Goal: Information Seeking & Learning: Learn about a topic

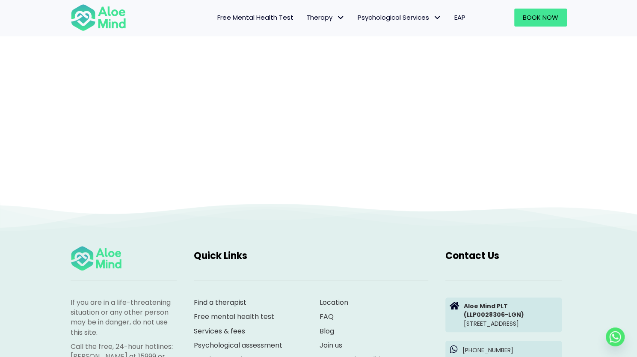
scroll to position [88, 0]
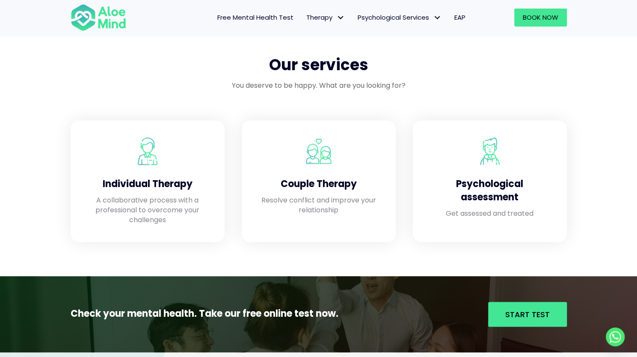
scroll to position [727, 0]
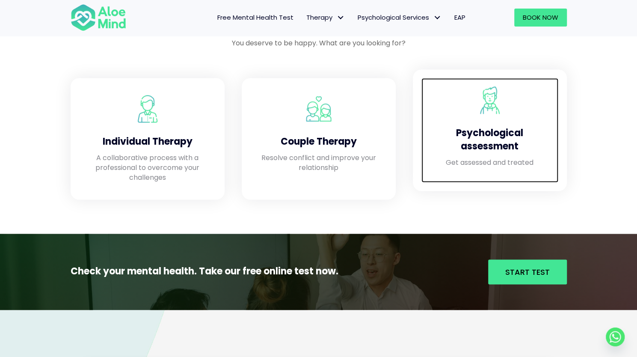
click at [489, 143] on h4 "Psychological assessment" at bounding box center [490, 140] width 120 height 27
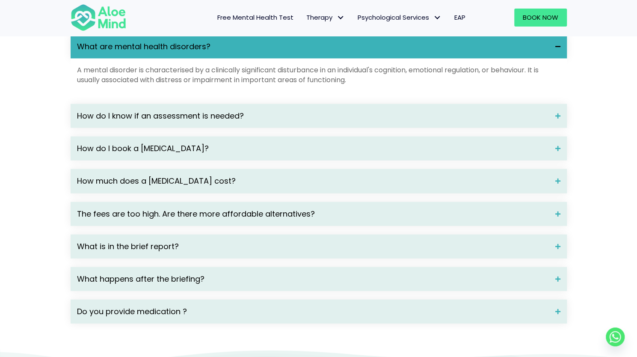
scroll to position [1198, 0]
